Goal: Task Accomplishment & Management: Manage account settings

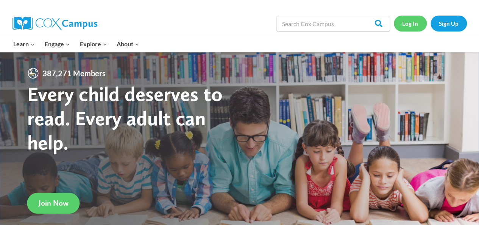
click at [413, 23] on link "Log In" at bounding box center [410, 24] width 33 height 16
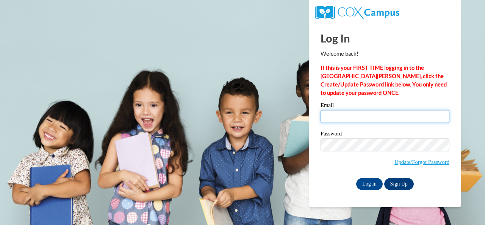
click at [366, 119] on input "Email" at bounding box center [384, 116] width 129 height 13
type input "[EMAIL_ADDRESS][DOMAIN_NAME]"
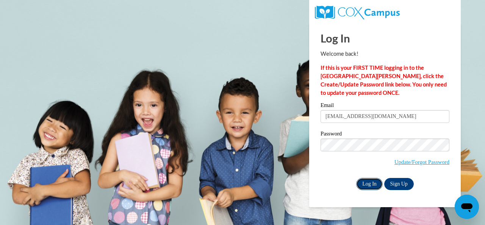
click at [367, 180] on input "Log In" at bounding box center [369, 184] width 27 height 12
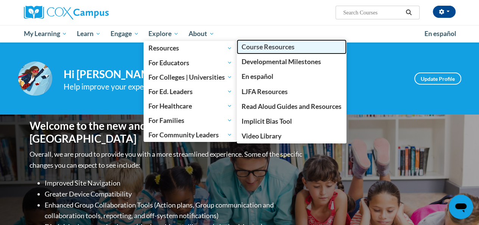
click at [253, 45] on span "Course Resources" at bounding box center [268, 47] width 53 height 8
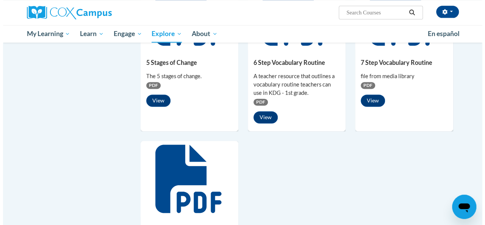
scroll to position [488, 0]
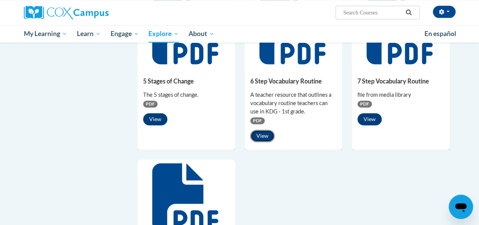
click at [259, 133] on button "View" at bounding box center [262, 136] width 24 height 12
